Goal: Book appointment/travel/reservation

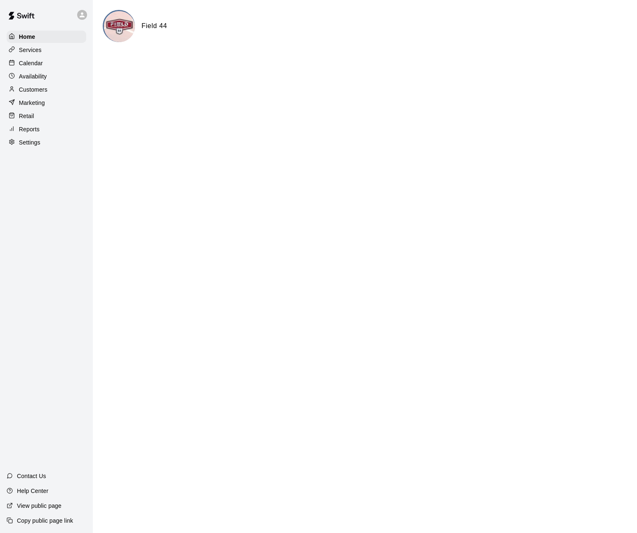
click at [40, 65] on p "Calendar" at bounding box center [31, 63] width 24 height 8
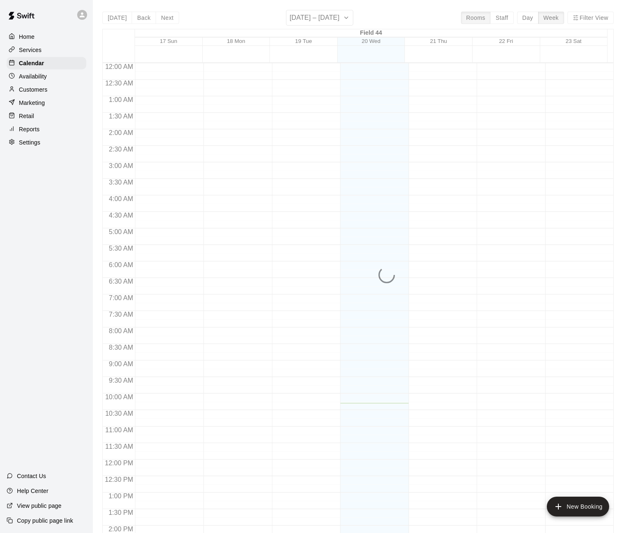
scroll to position [280, 0]
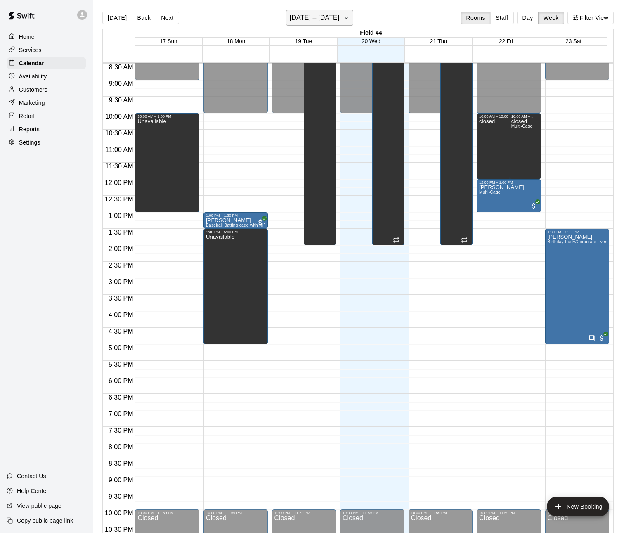
click at [343, 14] on icon "button" at bounding box center [346, 18] width 7 height 10
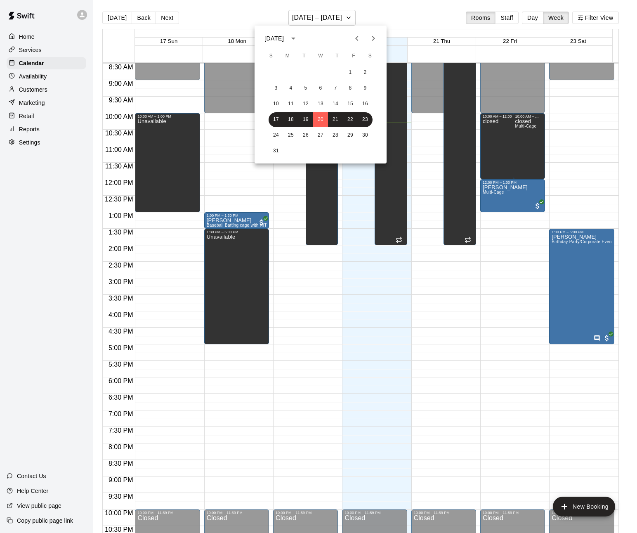
click at [375, 40] on icon "Next month" at bounding box center [374, 38] width 10 height 10
click at [277, 137] on button "26" at bounding box center [276, 135] width 15 height 15
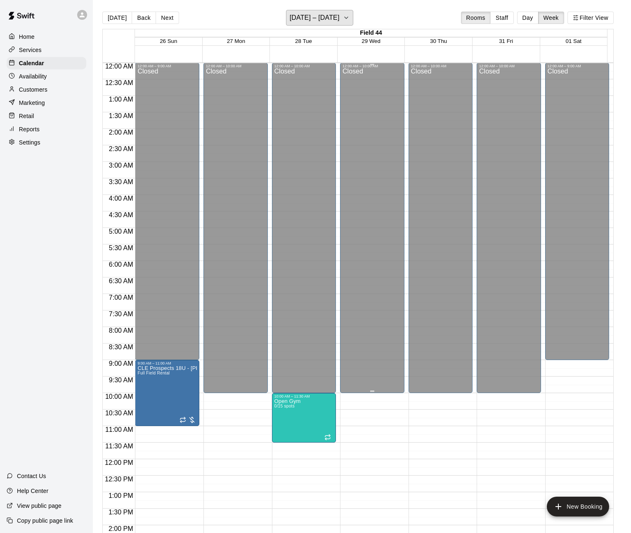
scroll to position [0, 0]
click at [353, 20] on button "[DATE] – [DATE]" at bounding box center [319, 18] width 67 height 16
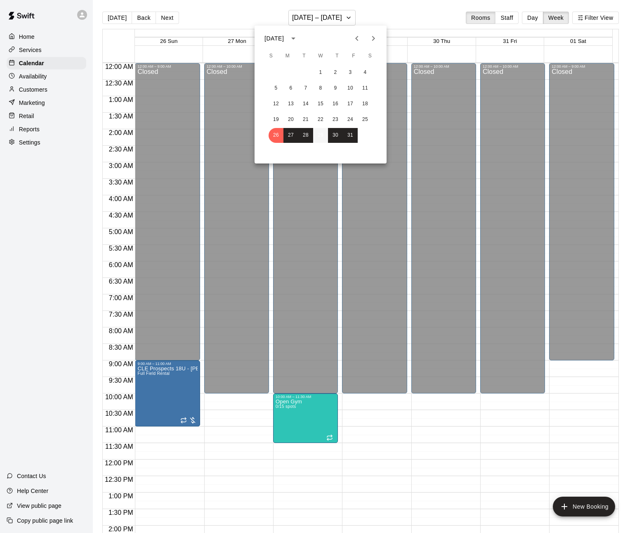
click at [322, 136] on button "29" at bounding box center [320, 135] width 15 height 15
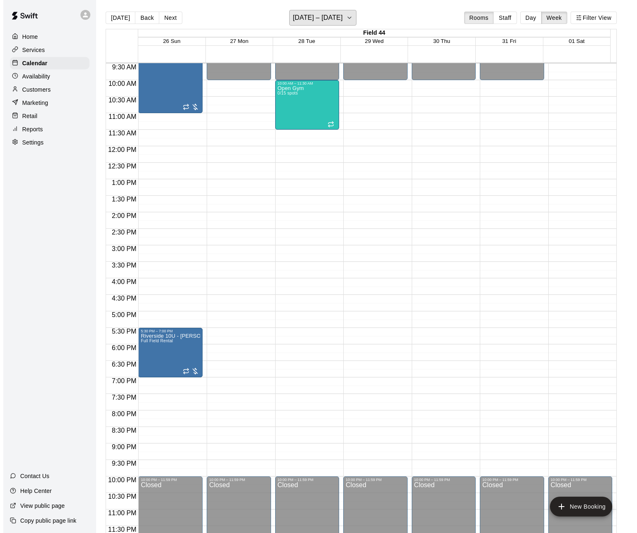
scroll to position [13, 0]
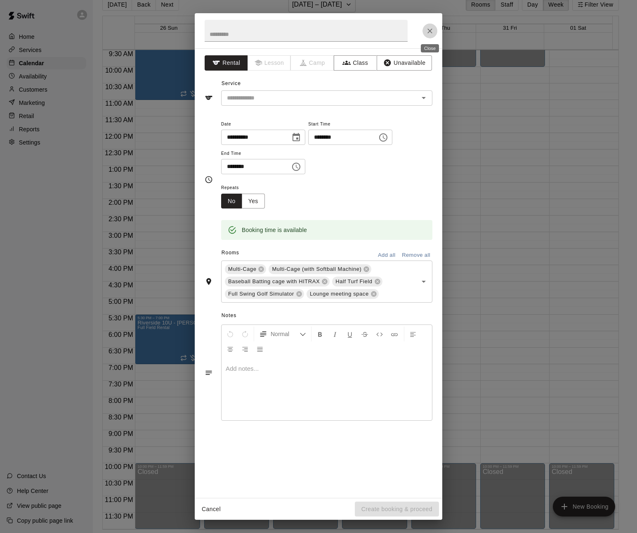
click at [428, 30] on icon "Close" at bounding box center [430, 31] width 8 height 8
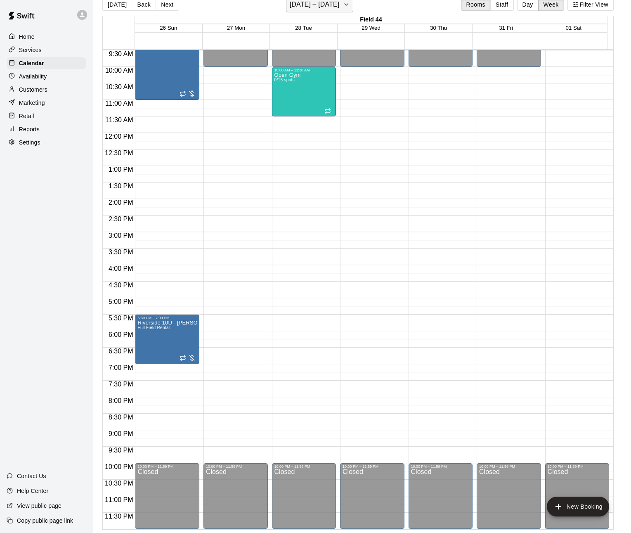
click at [348, 4] on icon "button" at bounding box center [346, 5] width 3 height 2
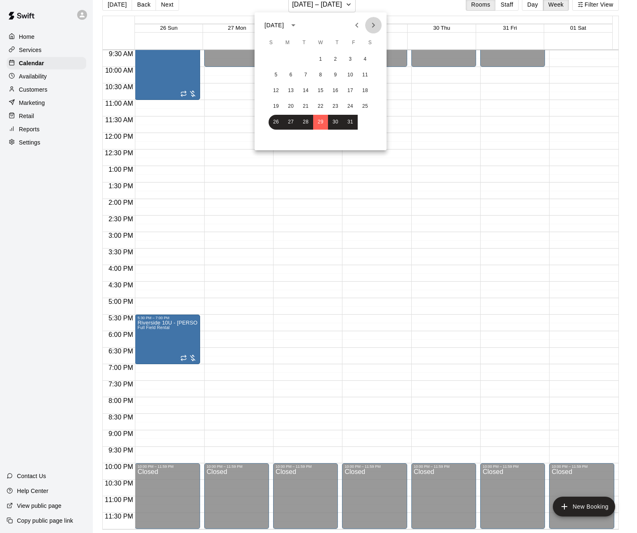
click at [374, 26] on icon "Next month" at bounding box center [373, 25] width 3 height 5
click at [323, 92] on button "12" at bounding box center [320, 90] width 15 height 15
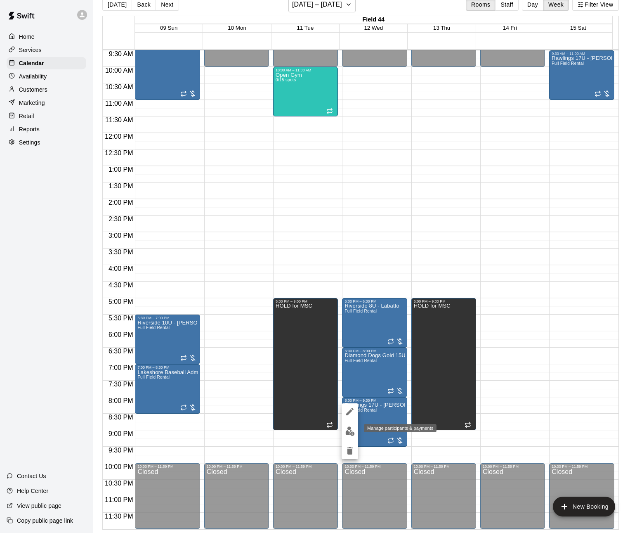
click at [351, 433] on img "edit" at bounding box center [350, 430] width 9 height 9
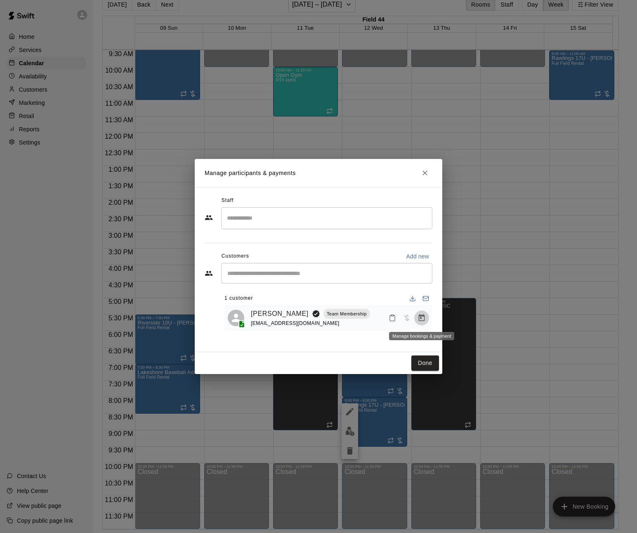
click at [420, 320] on icon "Manage bookings & payment" at bounding box center [422, 318] width 8 height 8
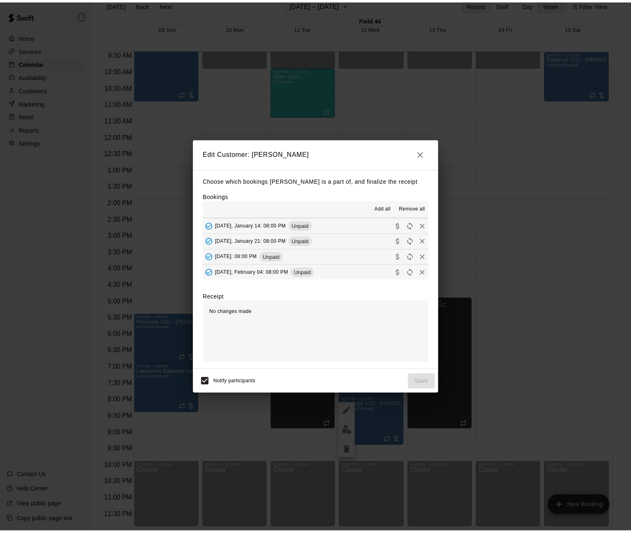
scroll to position [156, 0]
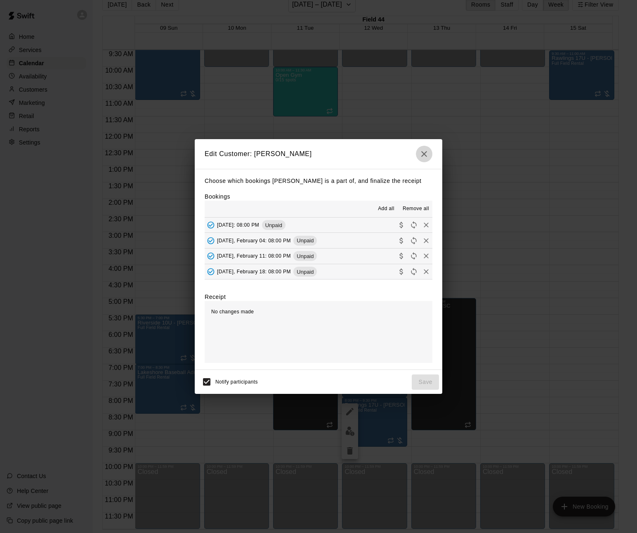
click at [430, 151] on button "button" at bounding box center [424, 154] width 17 height 17
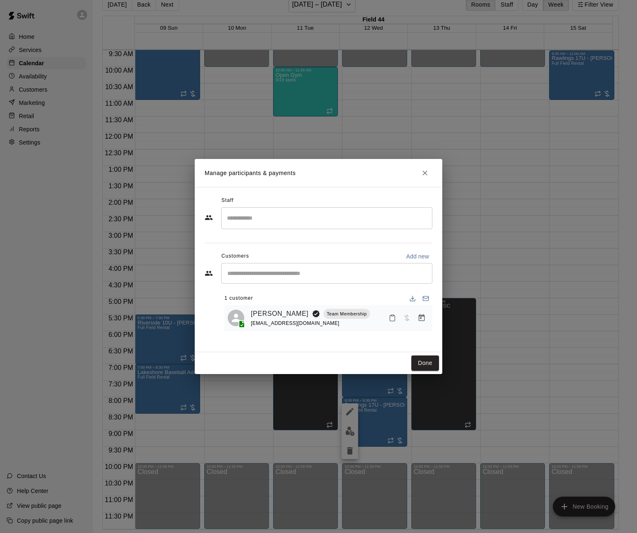
click at [423, 174] on icon "Close" at bounding box center [425, 173] width 8 height 8
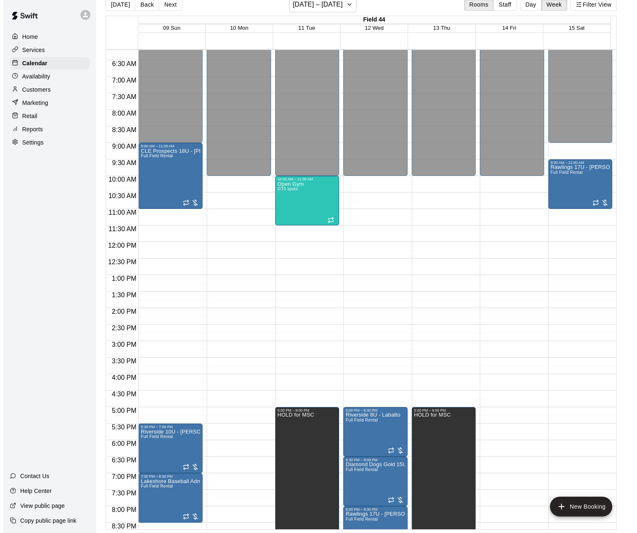
scroll to position [248, 0]
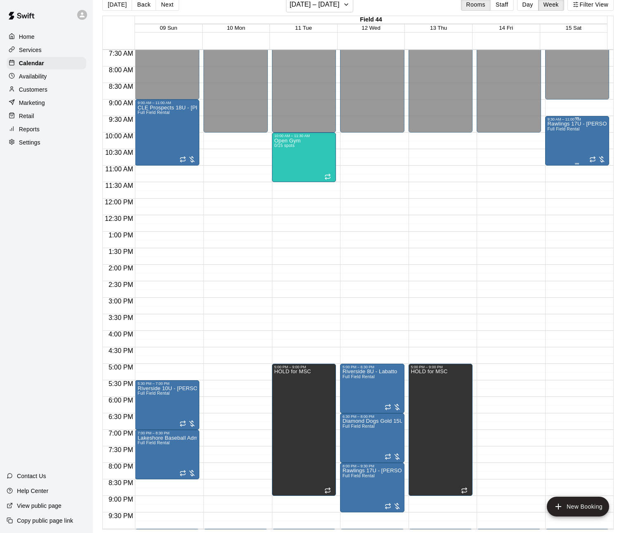
click at [588, 134] on div "Rawlings 17U - [PERSON_NAME] Full Field Rental" at bounding box center [577, 387] width 59 height 533
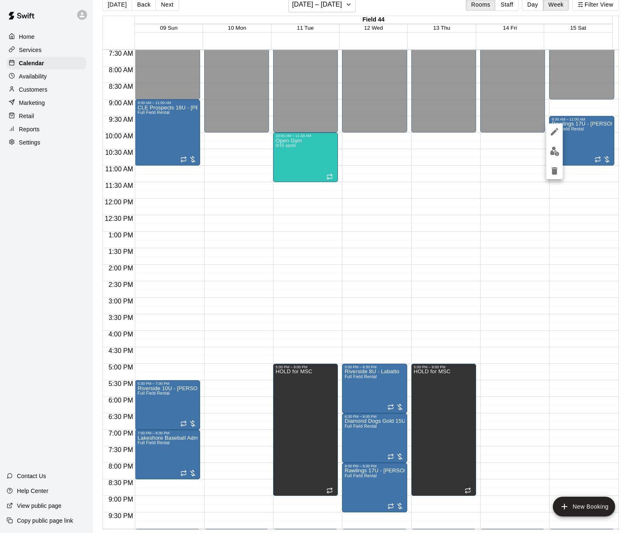
click at [554, 147] on img "edit" at bounding box center [554, 151] width 9 height 9
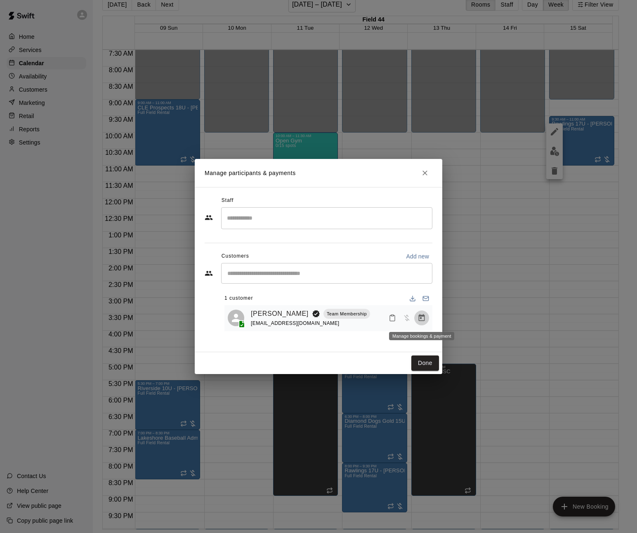
click at [424, 317] on icon "Manage bookings & payment" at bounding box center [422, 317] width 6 height 7
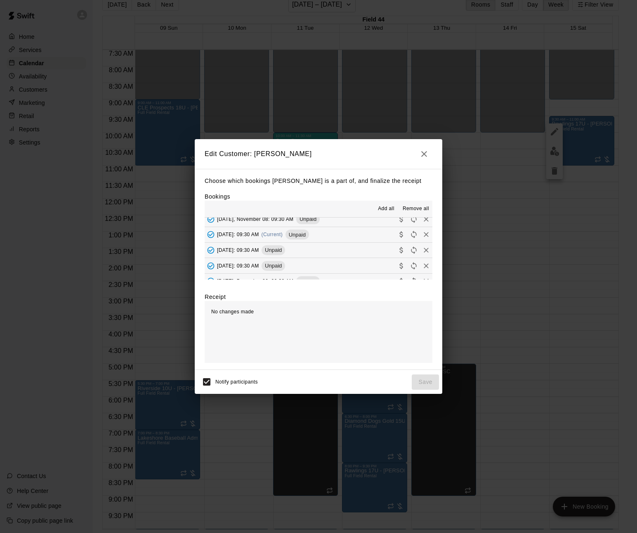
scroll to position [0, 0]
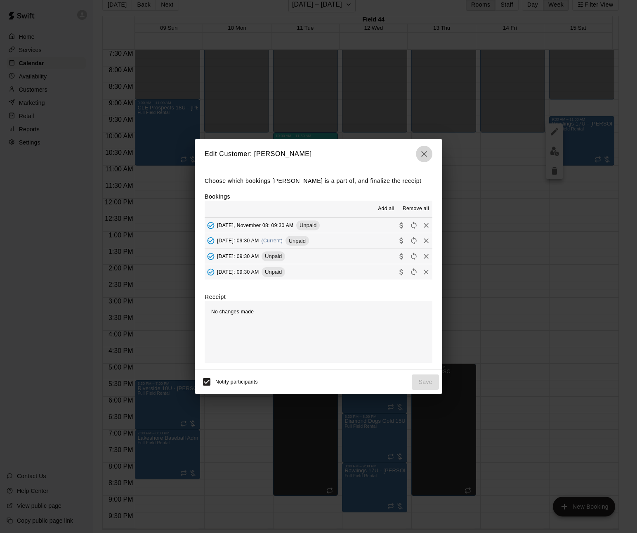
click at [426, 154] on icon "button" at bounding box center [424, 154] width 10 height 10
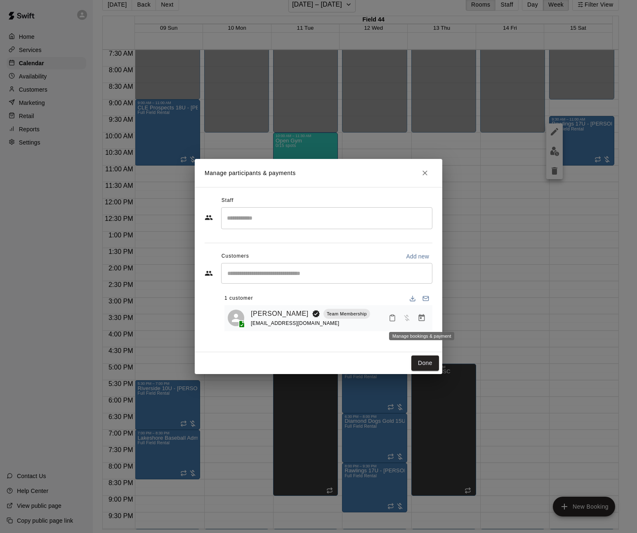
click at [425, 320] on icon "Manage bookings & payment" at bounding box center [422, 318] width 8 height 8
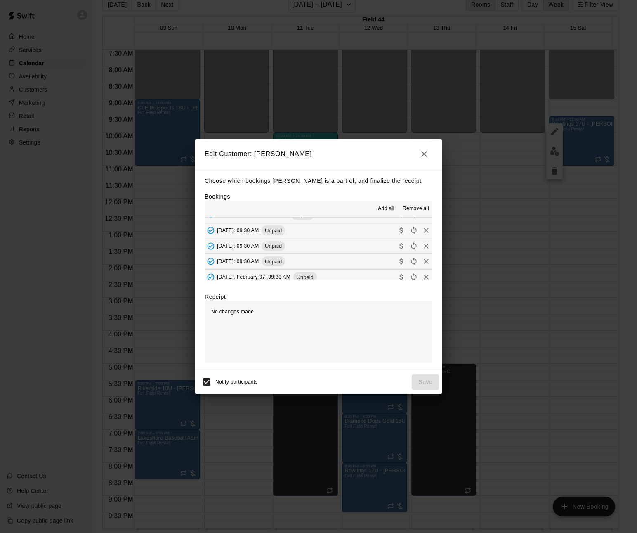
scroll to position [130, 0]
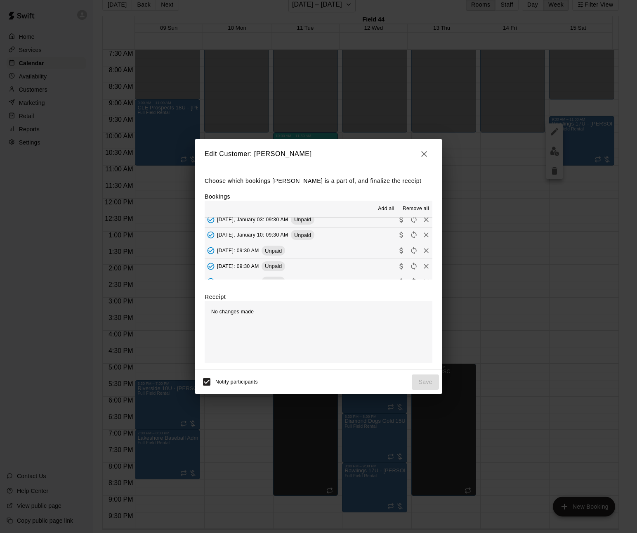
click at [427, 154] on icon "button" at bounding box center [424, 154] width 10 height 10
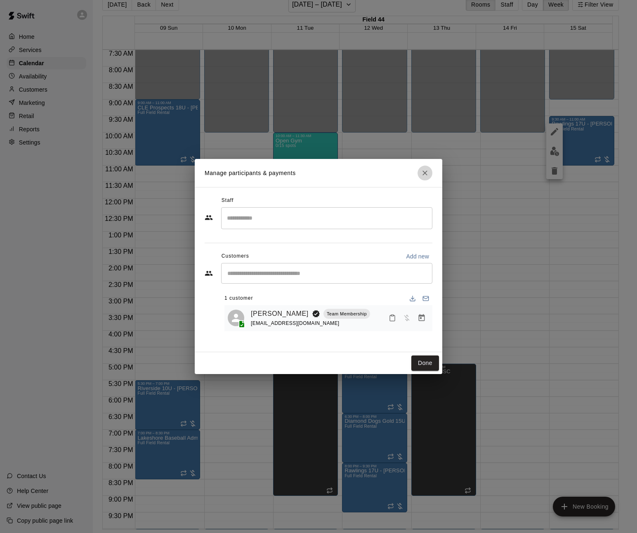
click at [426, 172] on icon "Close" at bounding box center [425, 172] width 5 height 5
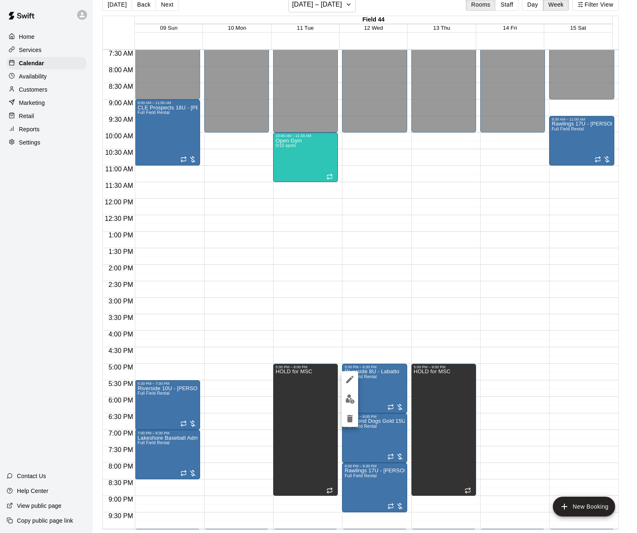
click at [364, 437] on div at bounding box center [318, 266] width 637 height 533
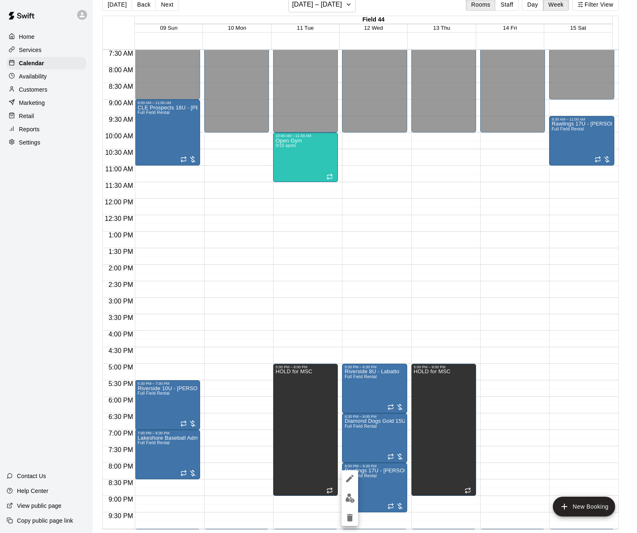
click at [376, 488] on div at bounding box center [318, 266] width 637 height 533
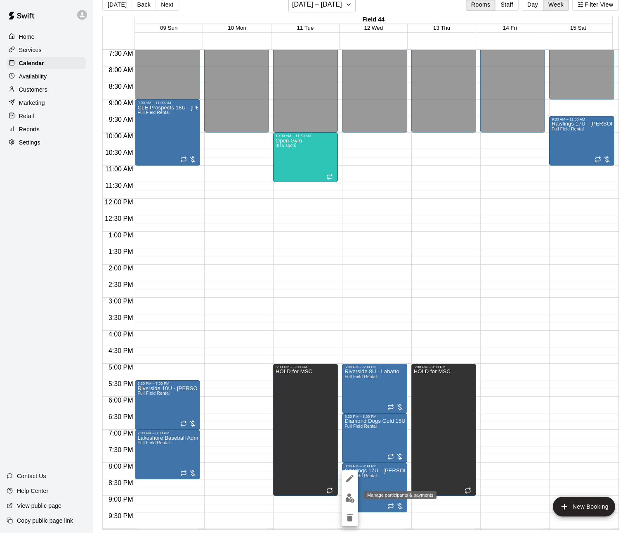
click at [354, 497] on img "edit" at bounding box center [350, 497] width 9 height 9
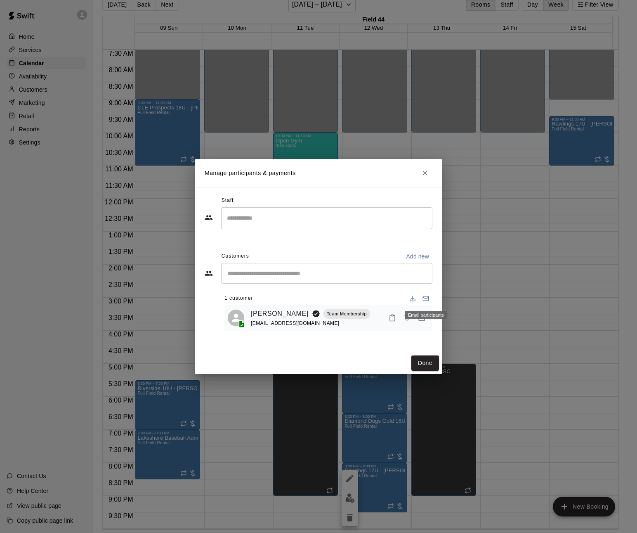
click at [423, 320] on body "Home Services Calendar Availability Customers Marketing Retail Reports Settings…" at bounding box center [318, 260] width 637 height 546
click at [420, 317] on icon "Manage bookings & payment" at bounding box center [422, 317] width 6 height 7
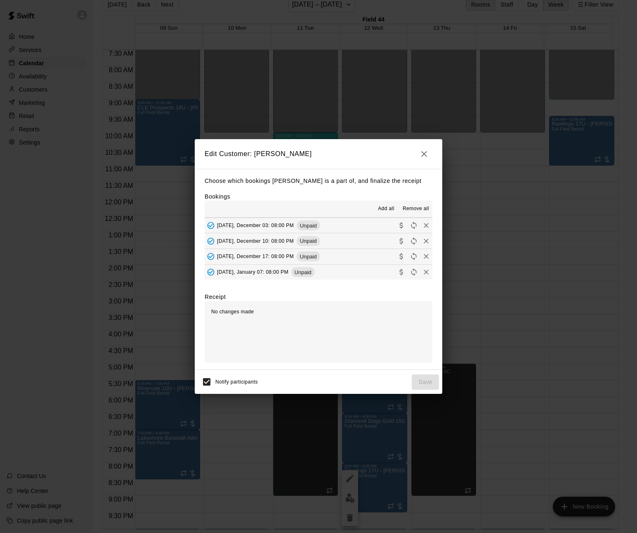
scroll to position [41, 0]
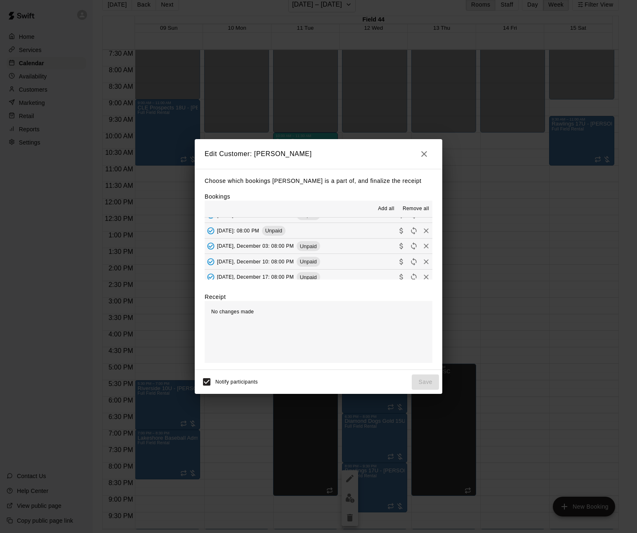
click at [424, 154] on icon "button" at bounding box center [424, 154] width 10 height 10
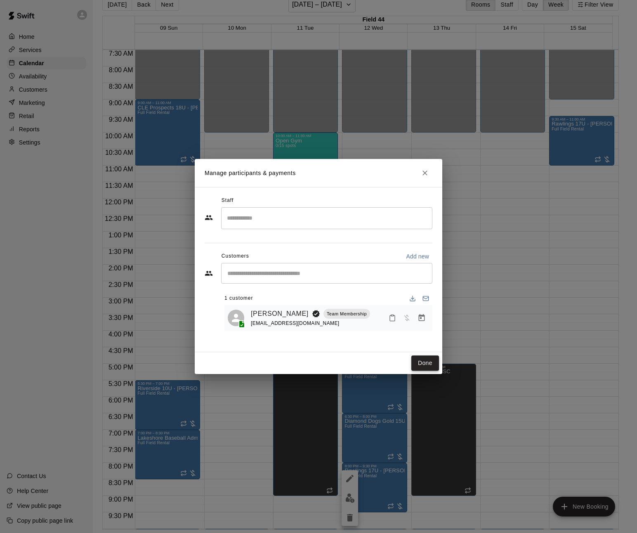
click at [428, 357] on button "Done" at bounding box center [426, 362] width 28 height 15
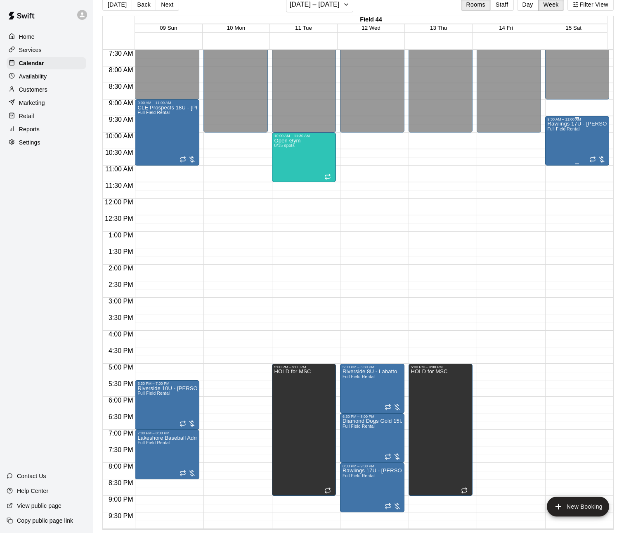
click at [575, 146] on div "Rawlings 17U - [PERSON_NAME] Full Field Rental" at bounding box center [577, 387] width 59 height 533
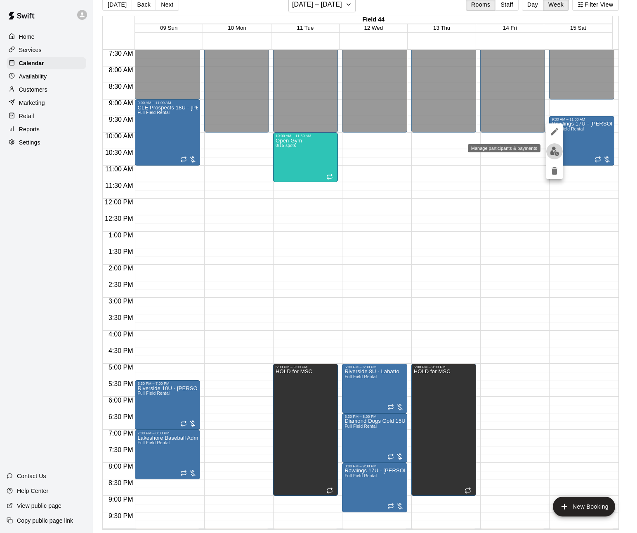
click at [553, 150] on img "edit" at bounding box center [554, 151] width 9 height 9
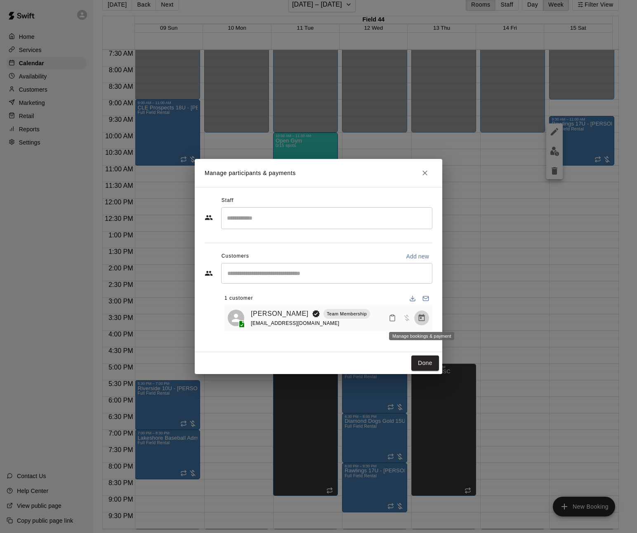
click at [424, 318] on icon "Manage bookings & payment" at bounding box center [422, 318] width 8 height 8
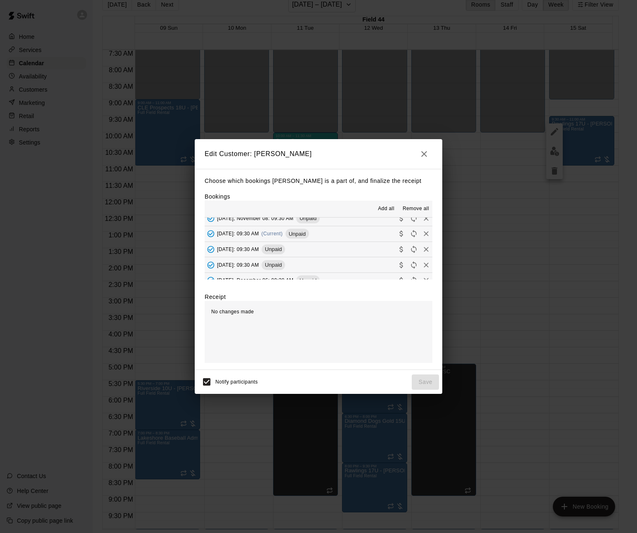
scroll to position [0, 0]
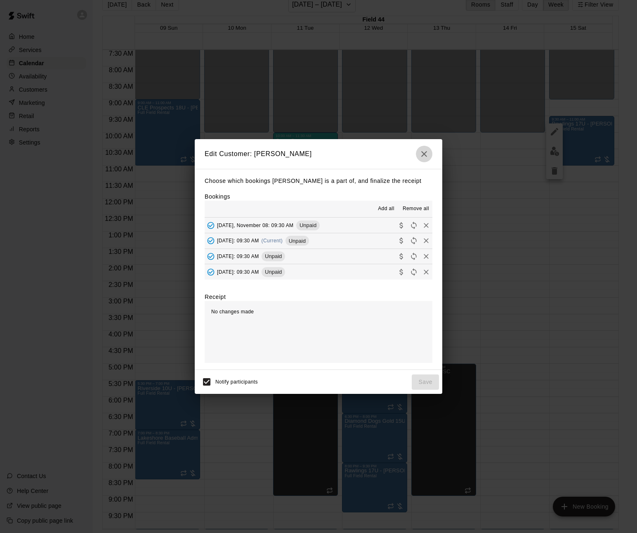
click at [427, 154] on icon "button" at bounding box center [424, 154] width 10 height 10
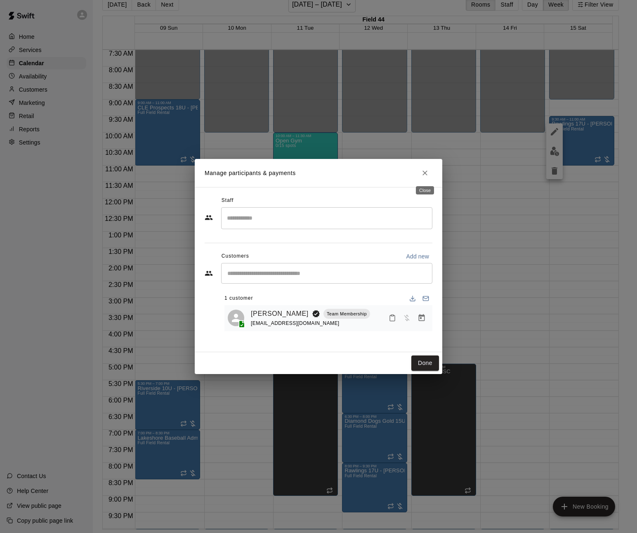
click at [426, 171] on icon "Close" at bounding box center [425, 173] width 8 height 8
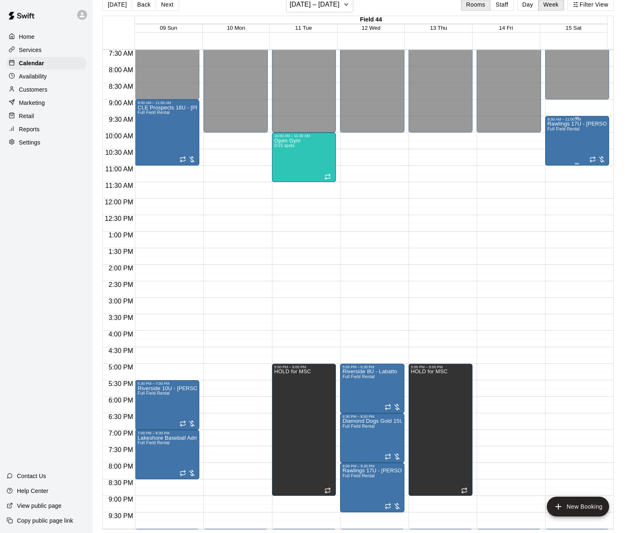
click at [571, 145] on div "Rawlings 17U - [PERSON_NAME] Full Field Rental" at bounding box center [577, 387] width 59 height 533
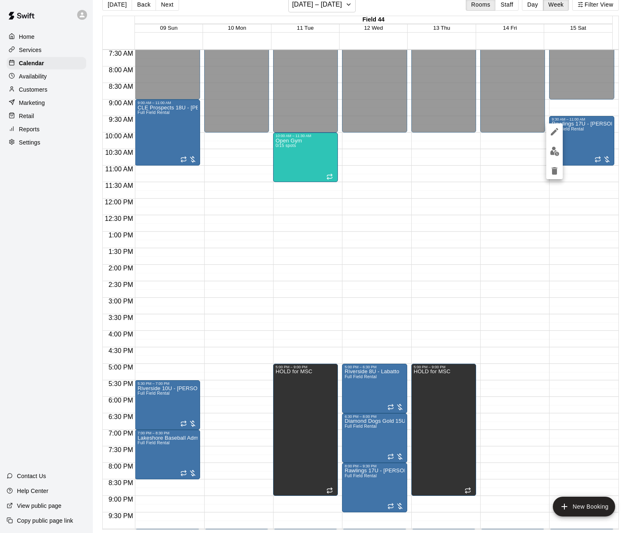
click at [551, 155] on img "edit" at bounding box center [554, 151] width 9 height 9
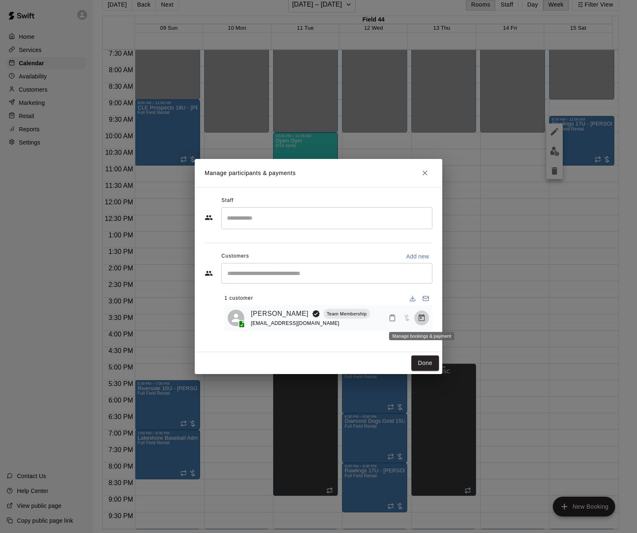
click at [421, 319] on icon "Manage bookings & payment" at bounding box center [422, 317] width 6 height 7
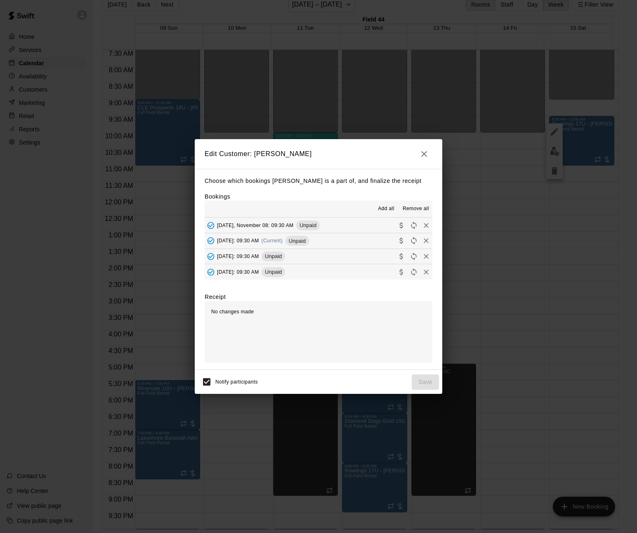
click at [392, 206] on span "Add all" at bounding box center [386, 209] width 17 height 8
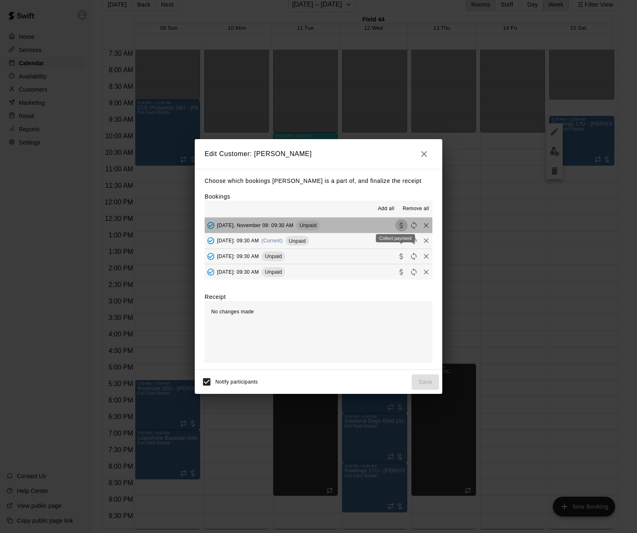
click at [395, 224] on button "Collect payment" at bounding box center [401, 225] width 12 height 12
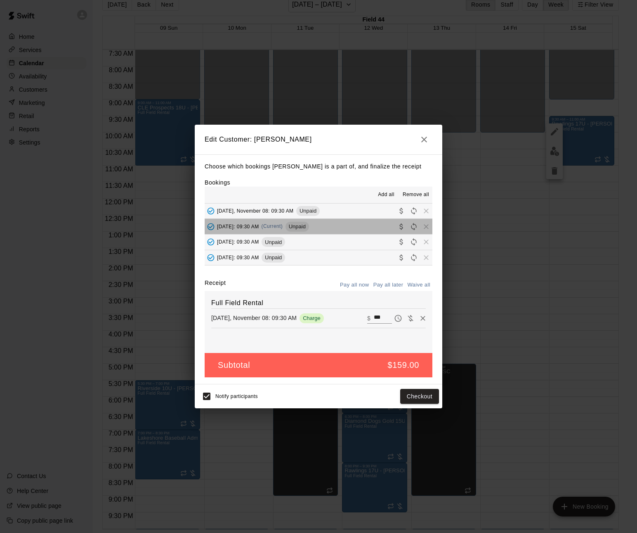
click at [372, 226] on button "[DATE]: 09:30 AM (Current) Unpaid" at bounding box center [319, 226] width 228 height 15
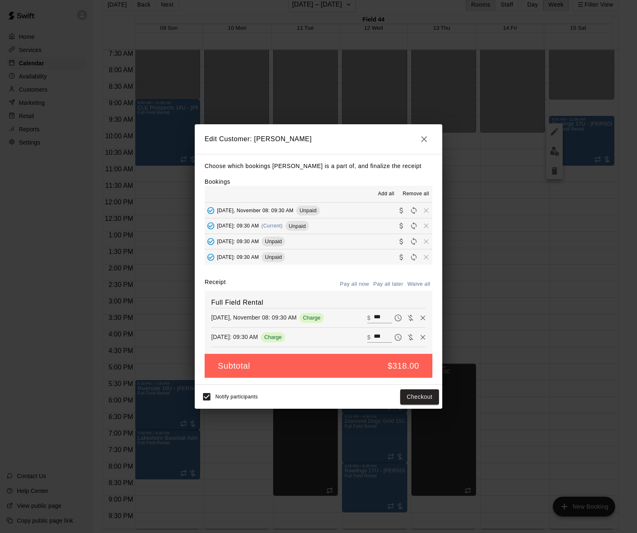
click at [373, 238] on button "[DATE]: 09:30 AM Unpaid" at bounding box center [319, 241] width 228 height 15
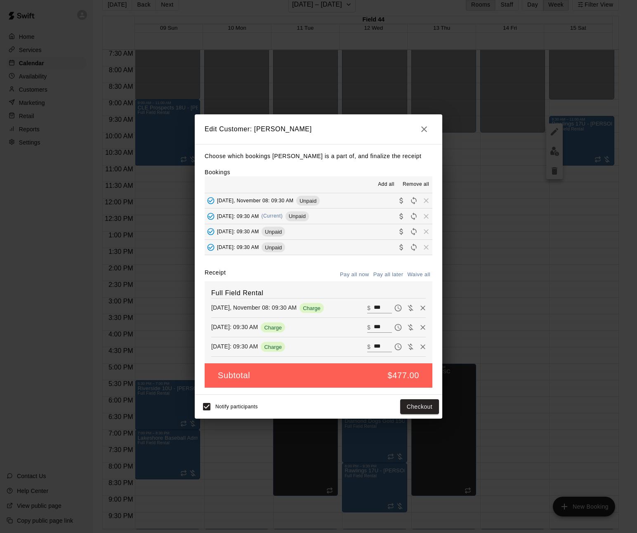
click at [372, 248] on button "[DATE]: 09:30 AM Unpaid" at bounding box center [319, 247] width 228 height 15
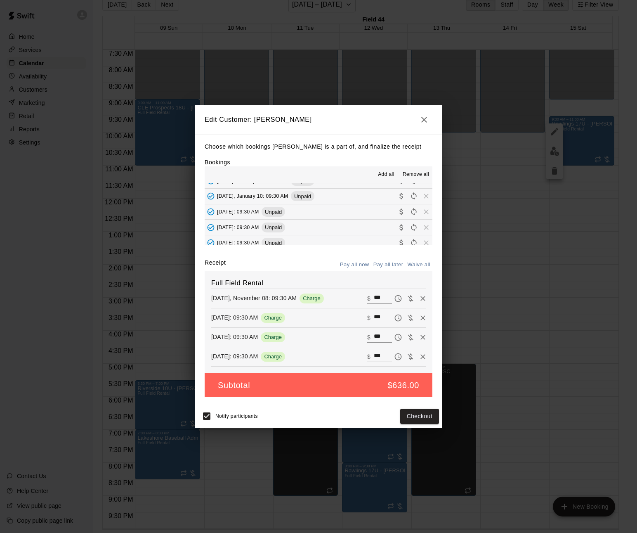
scroll to position [171, 0]
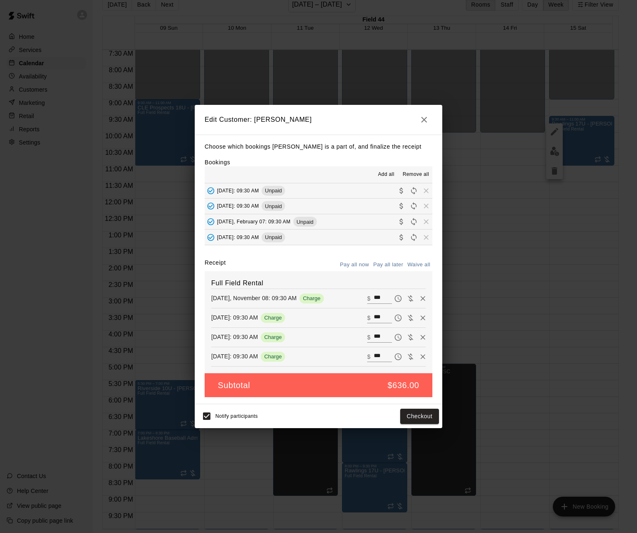
click at [374, 239] on button "[DATE]: 09:30 AM Unpaid" at bounding box center [319, 237] width 228 height 15
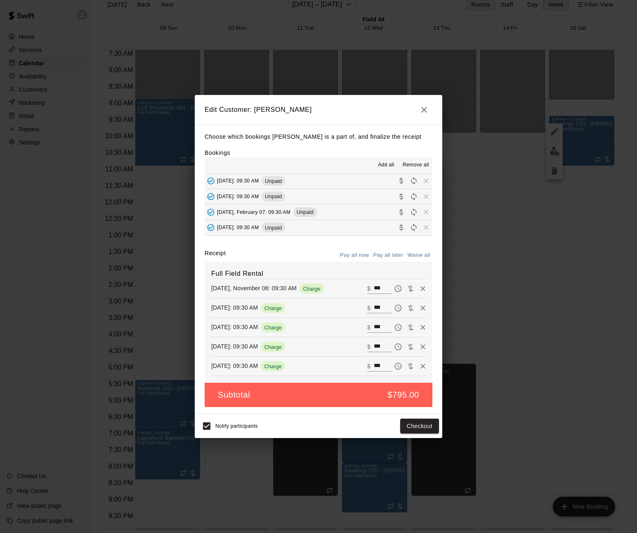
click at [375, 211] on button "[DATE], February 07: 09:30 AM Unpaid" at bounding box center [319, 211] width 228 height 15
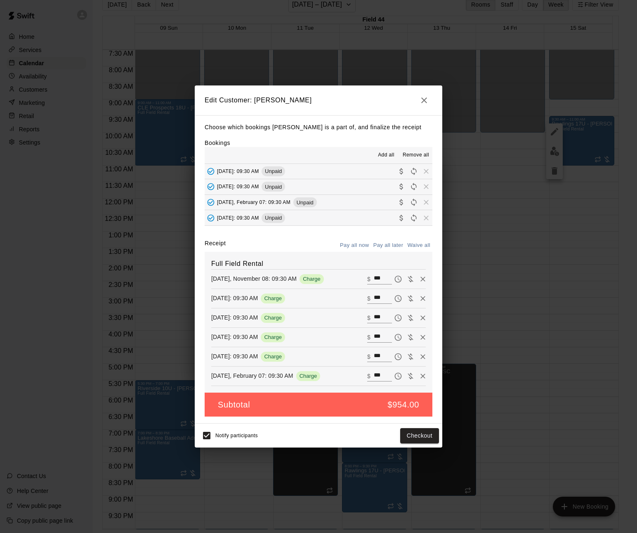
click at [379, 186] on button "[DATE]: 09:30 AM Unpaid" at bounding box center [319, 186] width 228 height 15
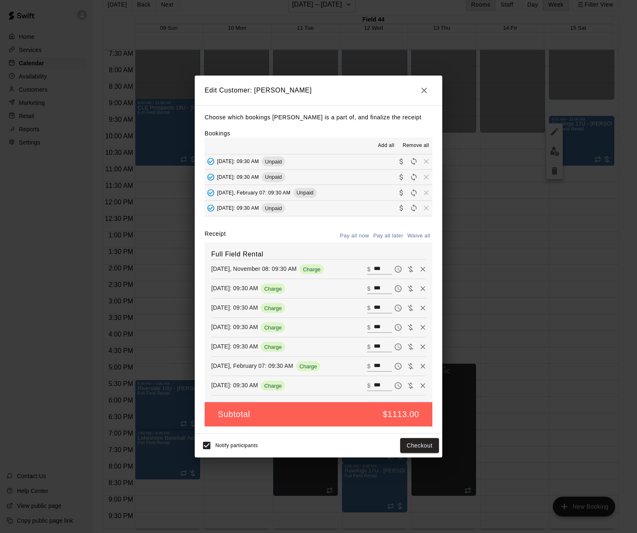
click at [377, 163] on button "[DATE]: 09:30 AM Unpaid" at bounding box center [319, 161] width 228 height 15
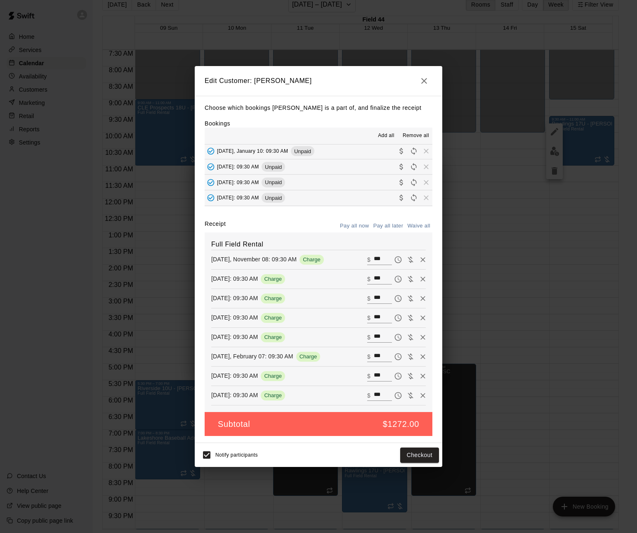
scroll to position [137, 0]
click at [381, 187] on button "[DATE]: 09:30 AM Unpaid" at bounding box center [319, 186] width 228 height 15
click at [372, 170] on button "[DATE]: 09:30 AM Unpaid" at bounding box center [319, 170] width 228 height 15
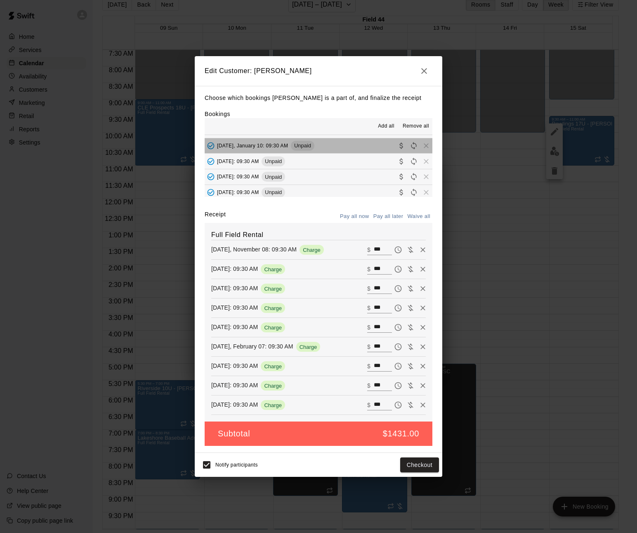
click at [373, 149] on button "[DATE], January 10: 09:30 AM Unpaid" at bounding box center [319, 145] width 228 height 15
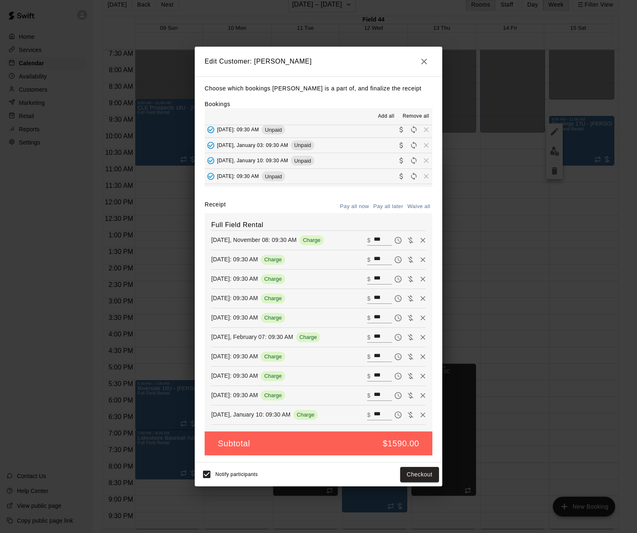
scroll to position [102, 0]
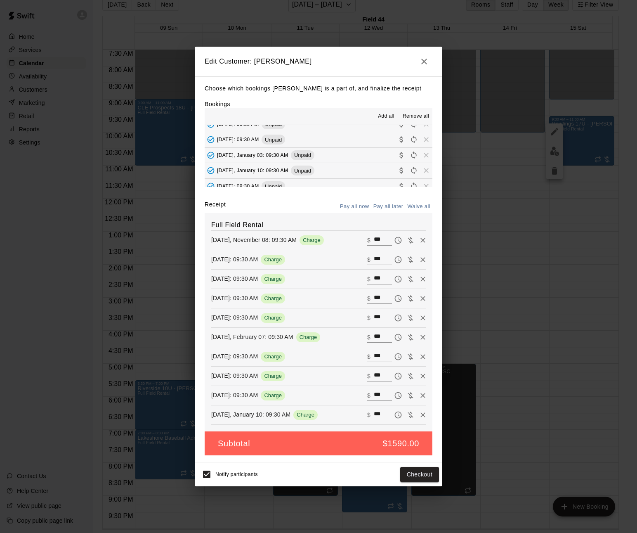
click at [381, 164] on button "[DATE], January 10: 09:30 AM Unpaid" at bounding box center [319, 170] width 228 height 15
click at [380, 161] on button "[DATE], January 03: 09:30 AM Unpaid" at bounding box center [319, 155] width 228 height 15
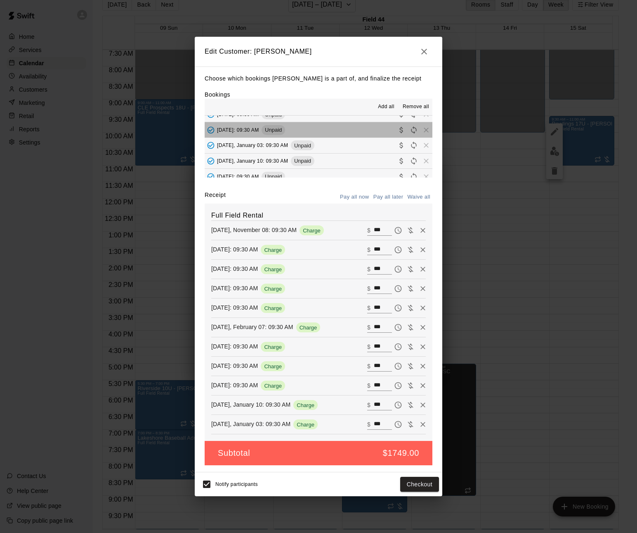
click at [365, 132] on button "[DATE]: 09:30 AM Unpaid" at bounding box center [319, 129] width 228 height 15
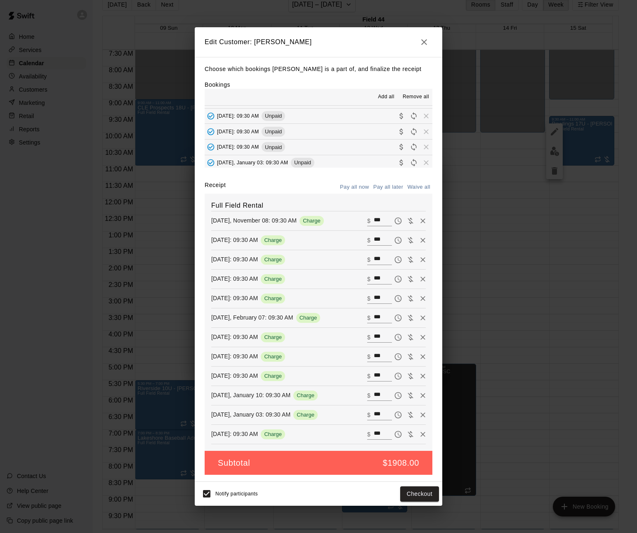
scroll to position [69, 0]
click at [357, 145] on button "[DATE]: 09:30 AM Unpaid" at bounding box center [319, 137] width 228 height 15
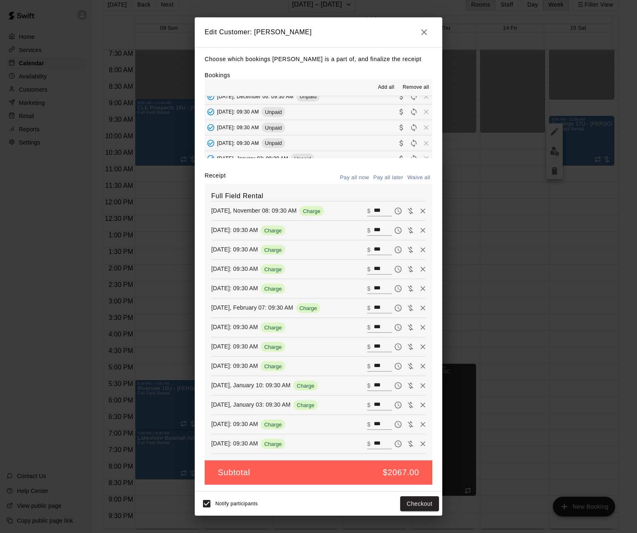
click at [369, 118] on button "[DATE]: 09:30 AM Unpaid" at bounding box center [319, 111] width 228 height 15
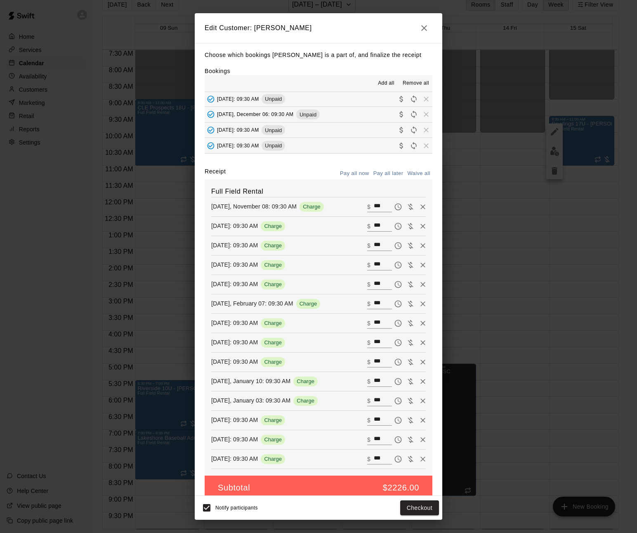
scroll to position [28, 0]
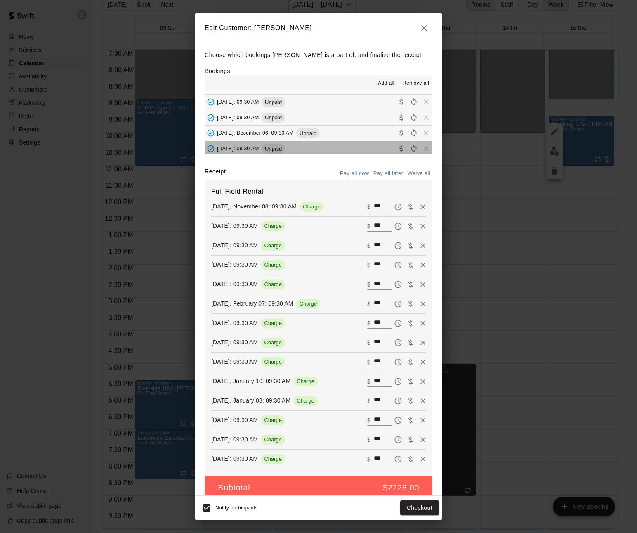
click at [358, 145] on button "[DATE]: 09:30 AM Unpaid" at bounding box center [319, 148] width 228 height 15
drag, startPoint x: 364, startPoint y: 133, endPoint x: 366, endPoint y: 129, distance: 4.6
click at [364, 133] on button "[DATE], December 06: 09:30 AM Unpaid" at bounding box center [319, 132] width 228 height 15
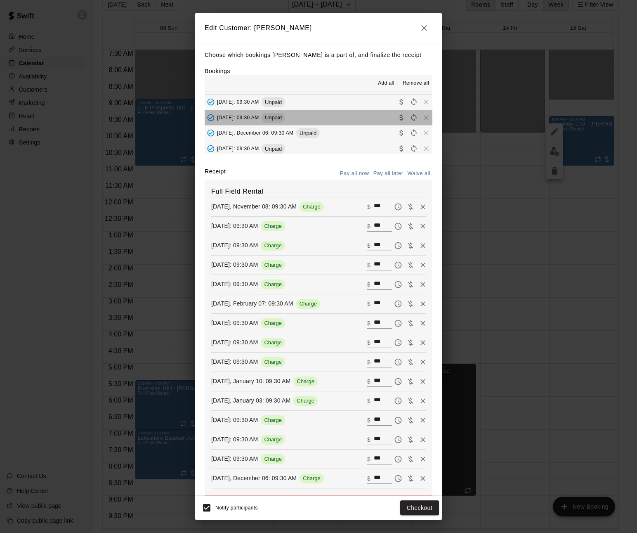
click at [368, 112] on button "[DATE]: 09:30 AM Unpaid" at bounding box center [319, 117] width 228 height 15
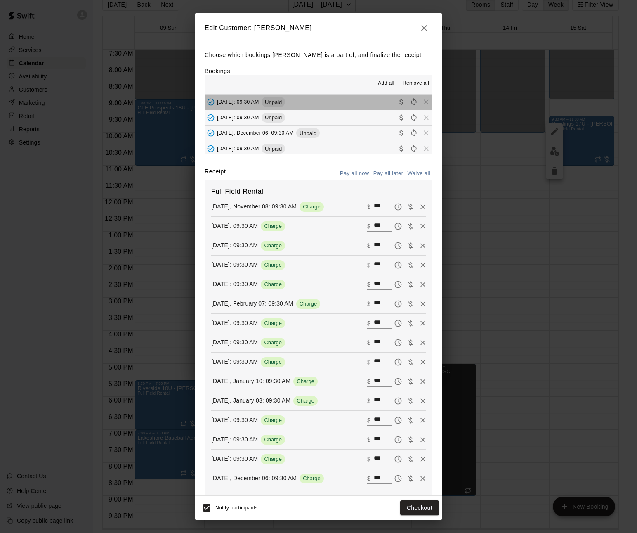
click at [369, 104] on button "[DATE]: 09:30 AM Unpaid" at bounding box center [319, 102] width 228 height 15
click at [429, 27] on icon "button" at bounding box center [424, 28] width 10 height 10
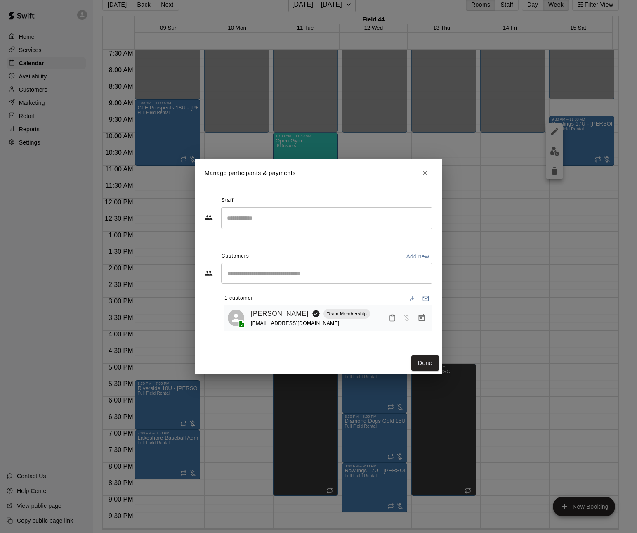
click at [426, 170] on icon "Close" at bounding box center [425, 173] width 8 height 8
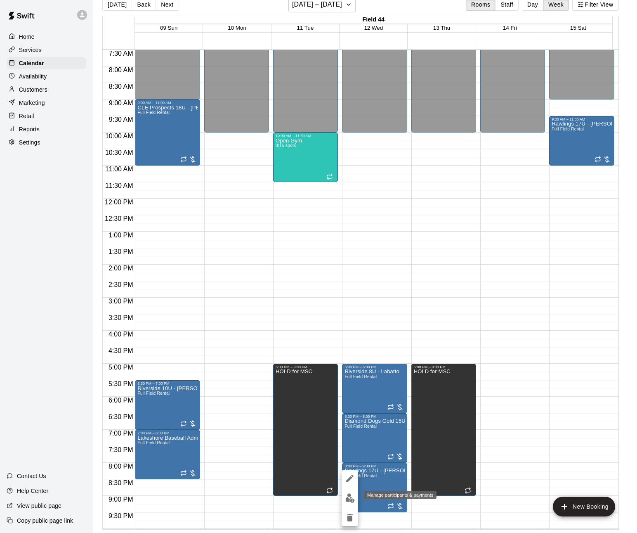
click at [350, 502] on img "edit" at bounding box center [350, 497] width 9 height 9
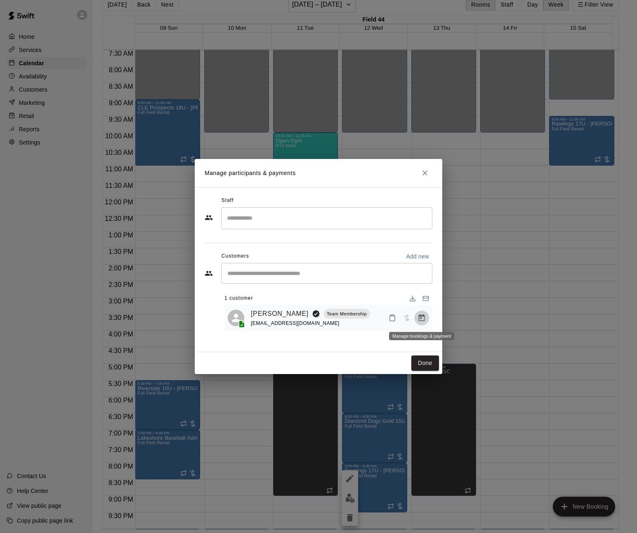
click at [423, 319] on icon "Manage bookings & payment" at bounding box center [422, 318] width 8 height 8
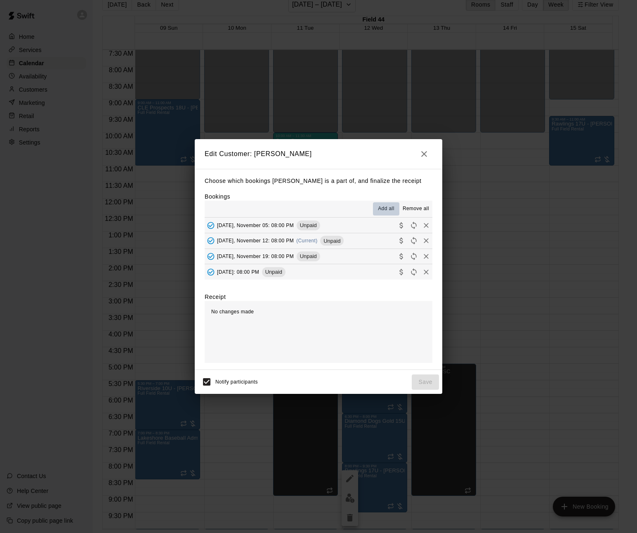
click at [389, 210] on span "Add all" at bounding box center [386, 209] width 17 height 8
click at [379, 224] on button "[DATE], November 05: 08:00 PM Unpaid" at bounding box center [319, 225] width 228 height 15
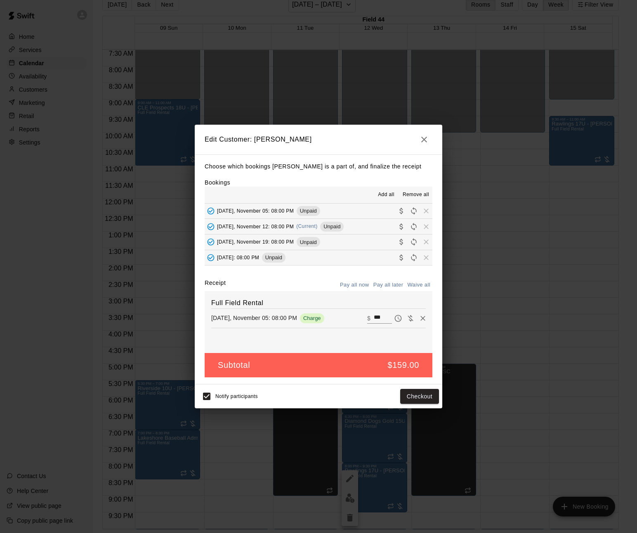
click at [374, 226] on button "[DATE], November 12: 08:00 PM (Current) Unpaid" at bounding box center [319, 226] width 228 height 15
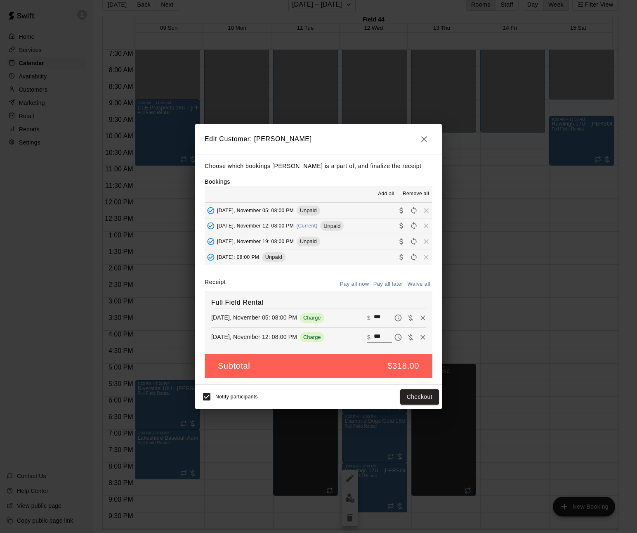
click at [377, 237] on button "[DATE], November 19: 08:00 PM Unpaid" at bounding box center [319, 241] width 228 height 15
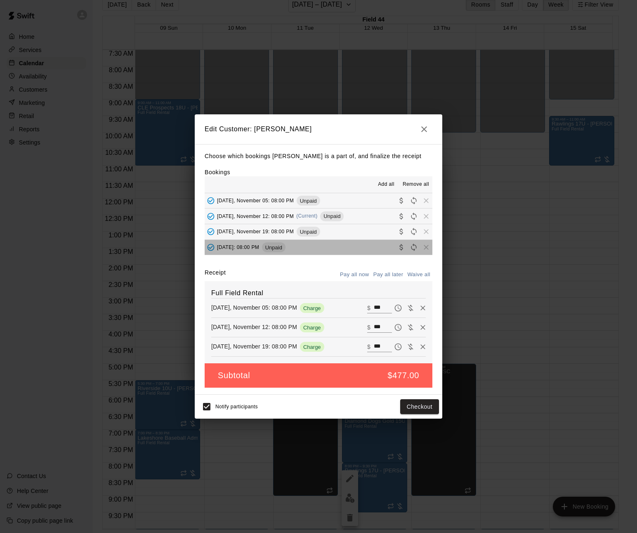
click at [380, 251] on button "[DATE]: 08:00 PM Unpaid" at bounding box center [319, 247] width 228 height 15
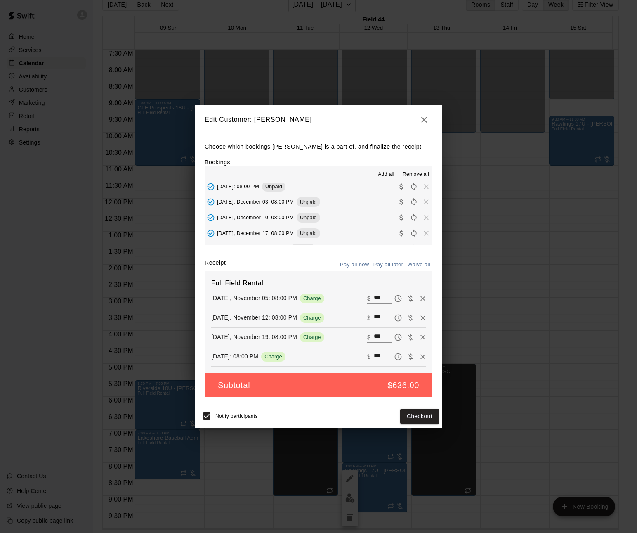
scroll to position [57, 0]
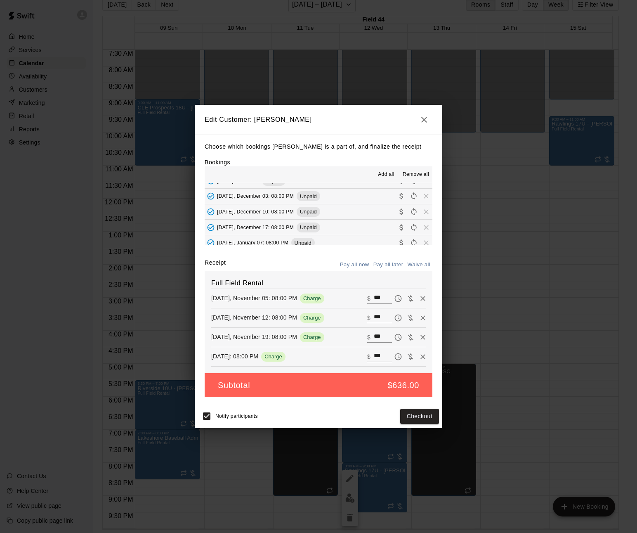
click at [379, 196] on button "[DATE], December 03: 08:00 PM Unpaid" at bounding box center [319, 196] width 228 height 15
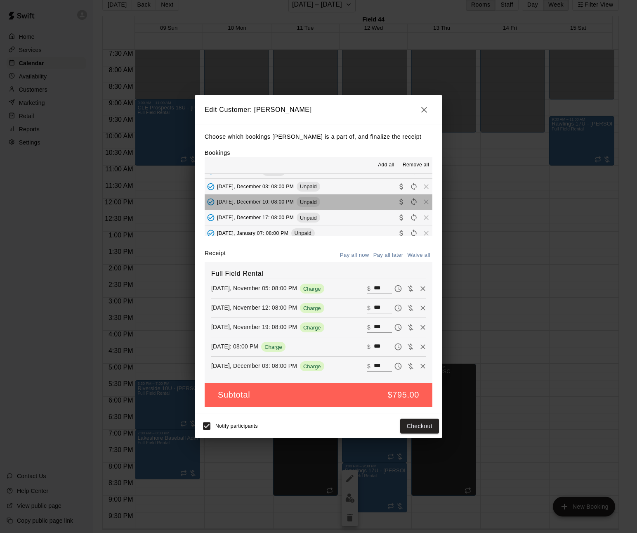
click at [381, 205] on button "[DATE], December 10: 08:00 PM Unpaid" at bounding box center [319, 201] width 228 height 15
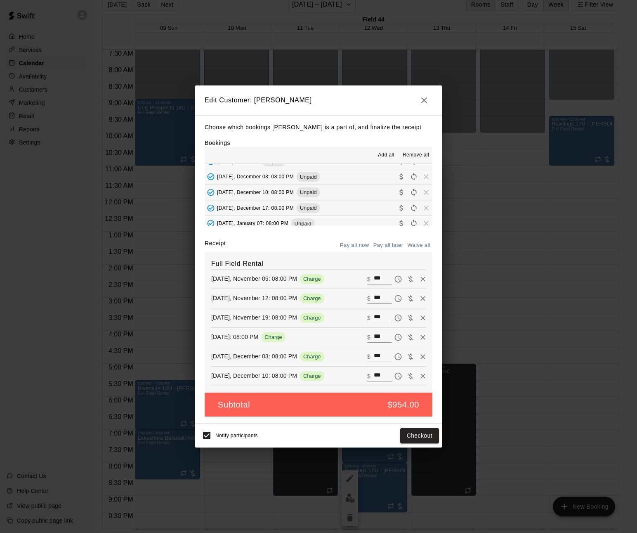
click at [382, 208] on button "[DATE], December 17: 08:00 PM Unpaid" at bounding box center [319, 207] width 228 height 15
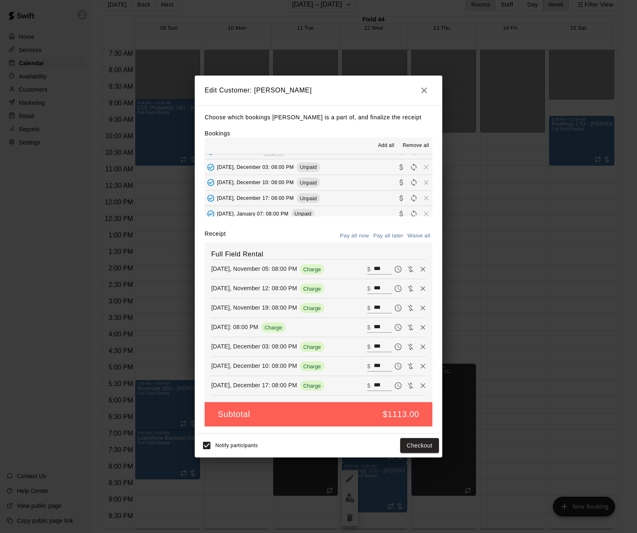
click at [383, 213] on button "[DATE], January 07: 08:00 PM Unpaid" at bounding box center [319, 213] width 228 height 15
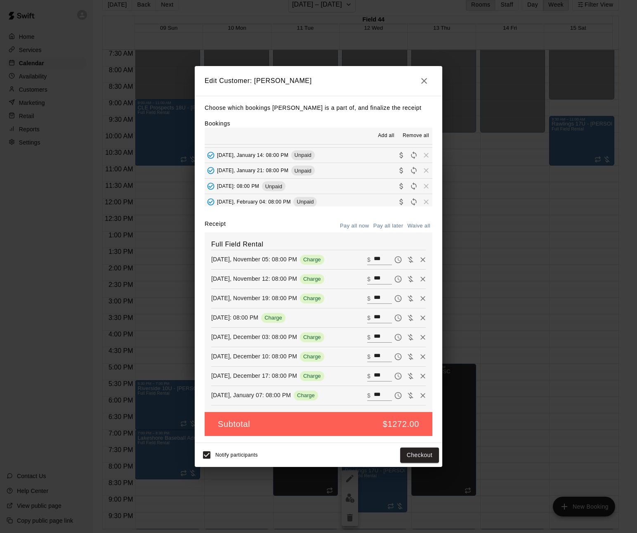
scroll to position [123, 0]
click at [376, 155] on button "[DATE], January 14: 08:00 PM Unpaid" at bounding box center [319, 153] width 228 height 15
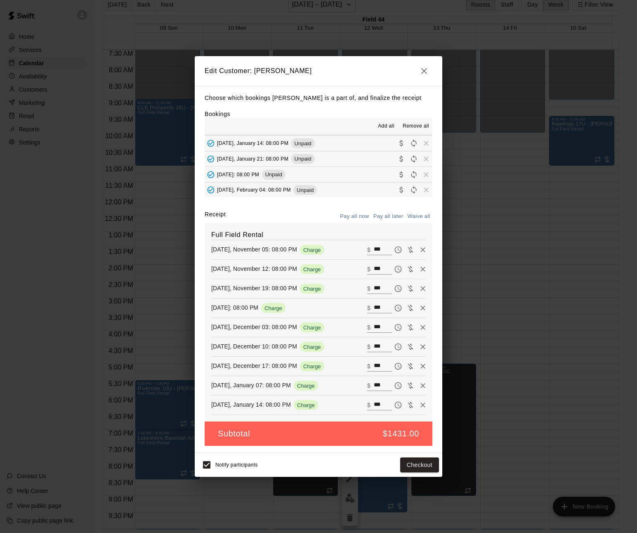
click at [375, 160] on button "[DATE], January 21: 08:00 PM Unpaid" at bounding box center [319, 158] width 228 height 15
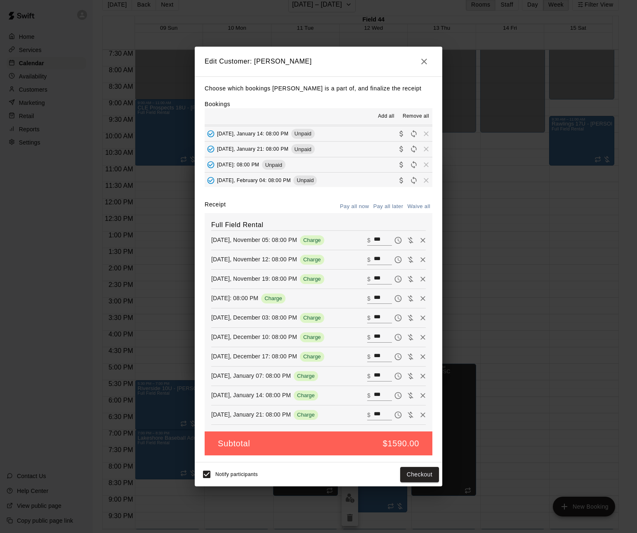
click at [376, 167] on button "[DATE]: 08:00 PM Unpaid" at bounding box center [319, 164] width 228 height 15
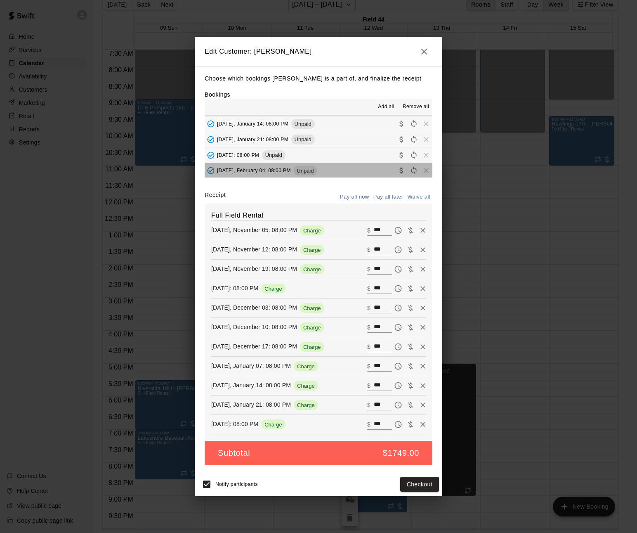
click at [376, 170] on button "[DATE], February 04: 08:00 PM Unpaid" at bounding box center [319, 170] width 228 height 15
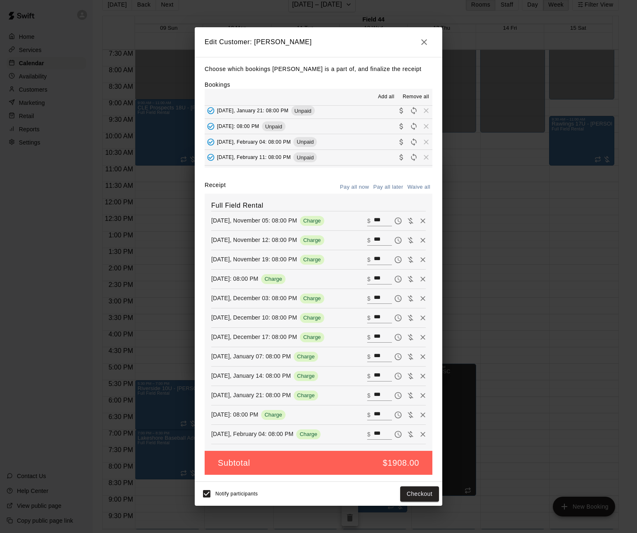
scroll to position [156, 0]
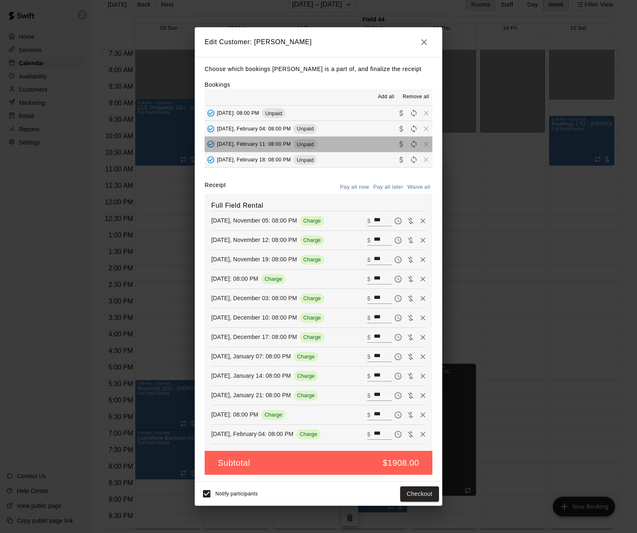
click at [380, 147] on button "[DATE], February 11: 08:00 PM Unpaid" at bounding box center [319, 144] width 228 height 15
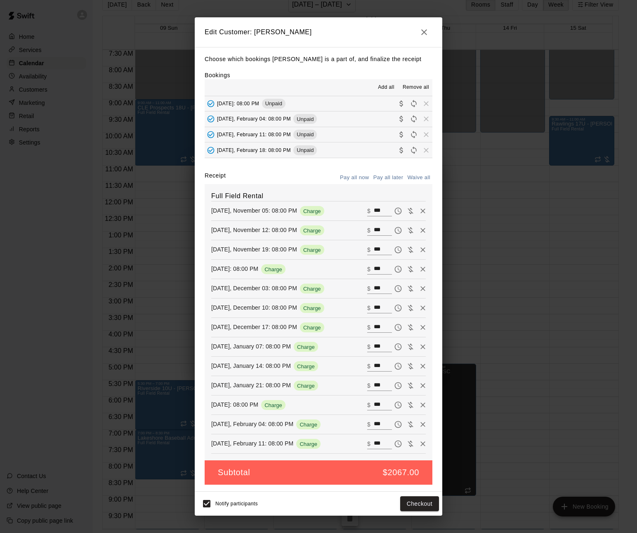
click at [376, 153] on button "[DATE], February 18: 08:00 PM Unpaid" at bounding box center [319, 149] width 228 height 15
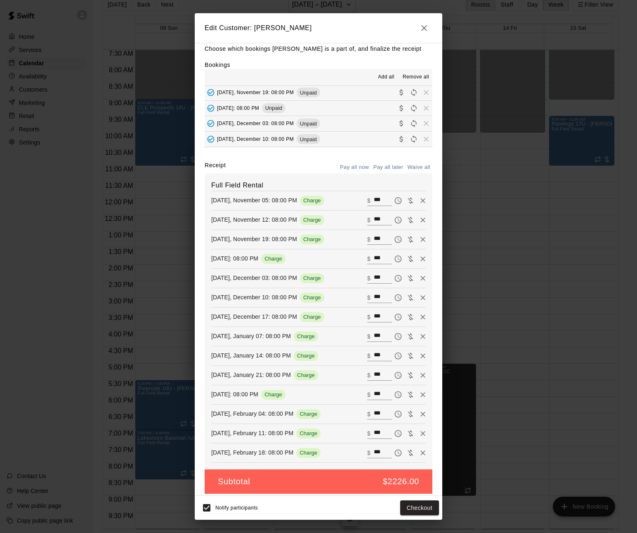
scroll to position [12, 0]
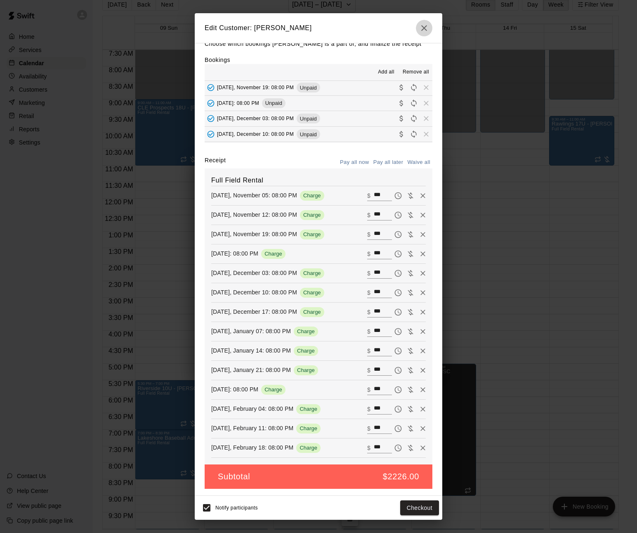
click at [426, 28] on icon "button" at bounding box center [424, 28] width 10 height 10
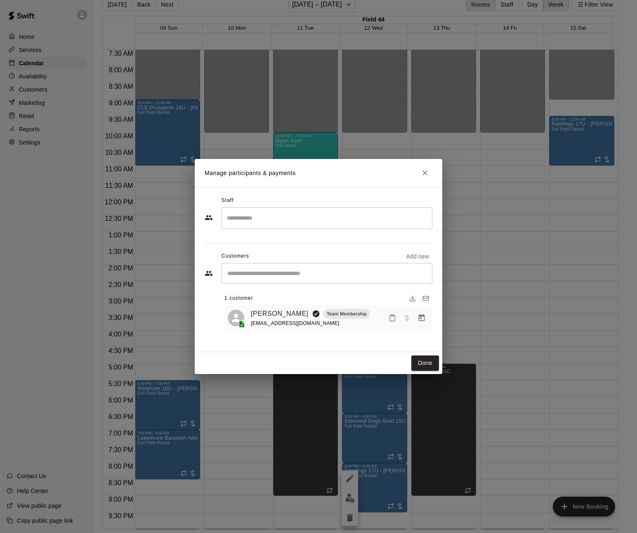
click at [428, 174] on icon "Close" at bounding box center [425, 173] width 8 height 8
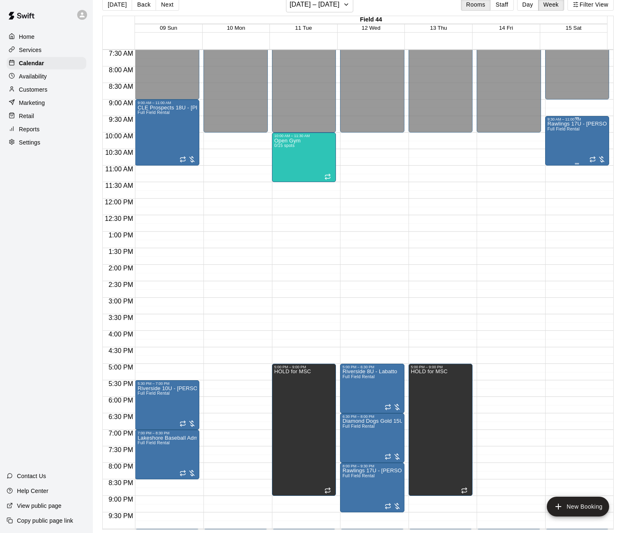
click at [574, 136] on div "Rawlings 17U - [PERSON_NAME] Full Field Rental" at bounding box center [577, 387] width 59 height 533
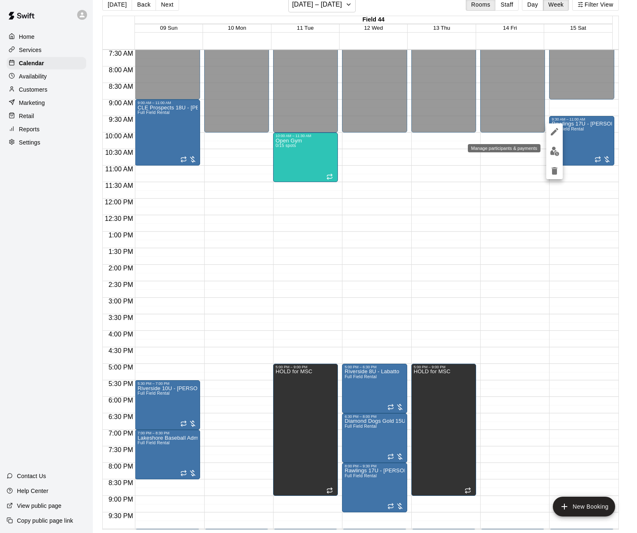
click at [556, 150] on img "edit" at bounding box center [554, 151] width 9 height 9
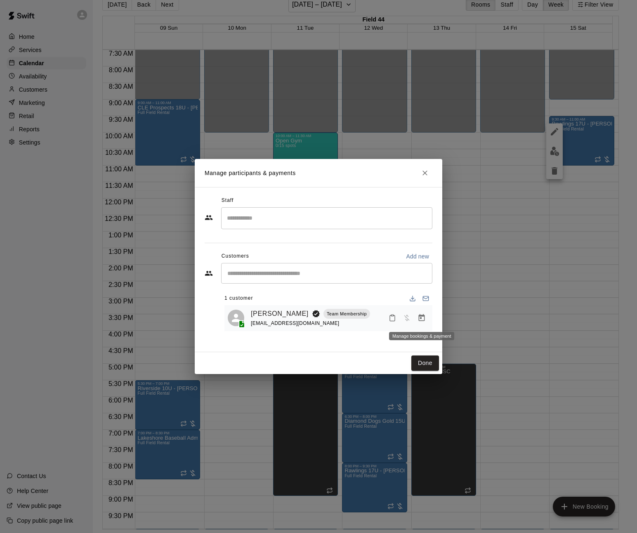
click at [422, 319] on icon "Manage bookings & payment" at bounding box center [422, 318] width 8 height 8
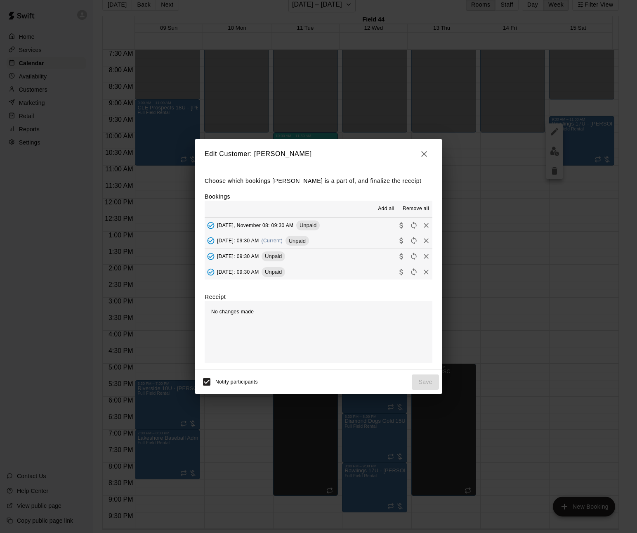
click at [428, 151] on icon "button" at bounding box center [424, 154] width 10 height 10
